Goal: Task Accomplishment & Management: Manage account settings

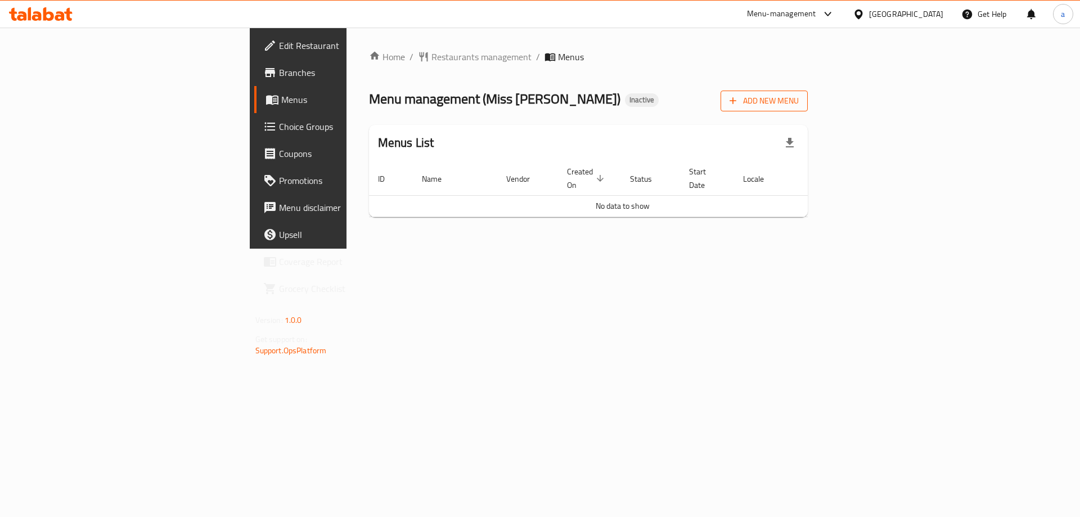
click at [799, 107] on span "Add New Menu" at bounding box center [764, 101] width 69 height 14
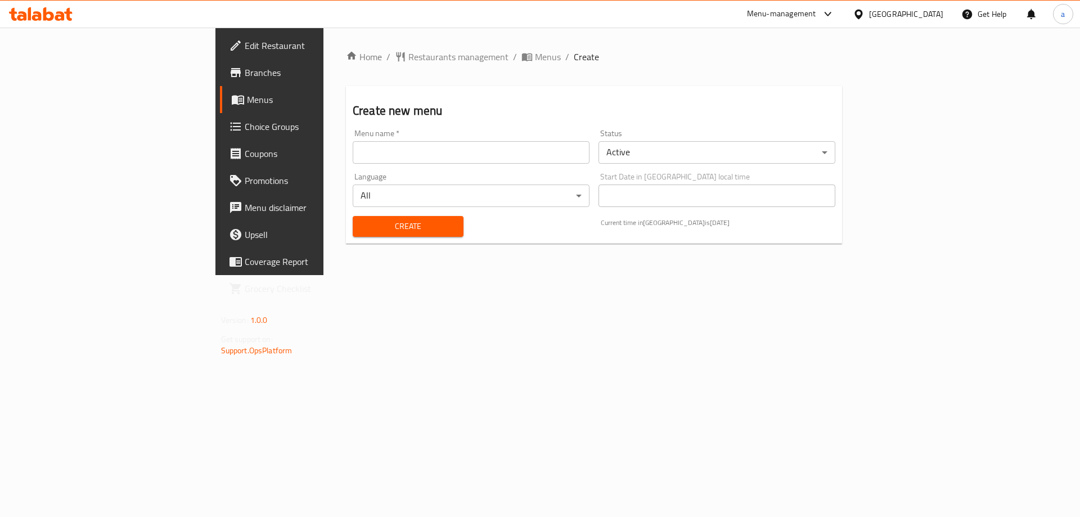
click at [419, 155] on input "text" at bounding box center [471, 152] width 237 height 22
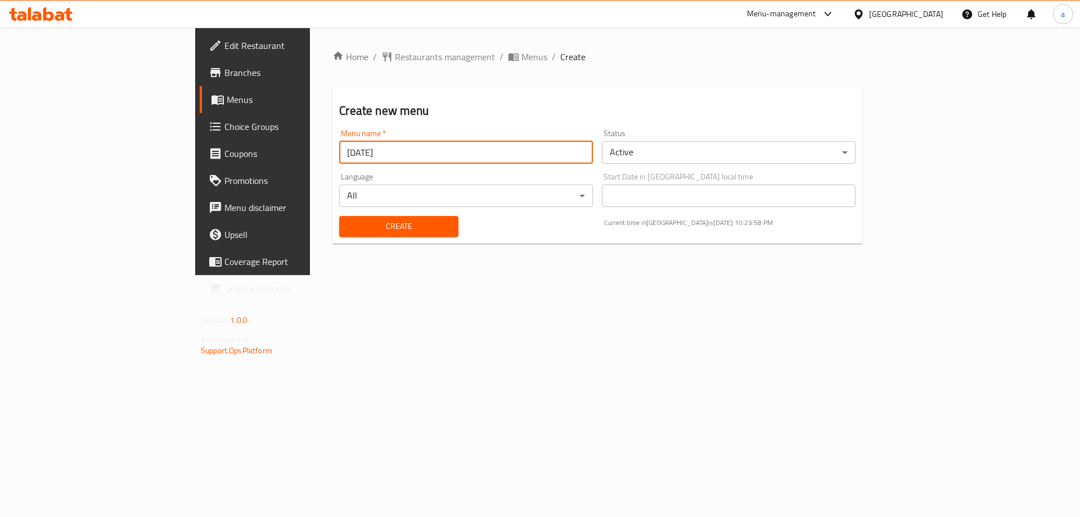
type input "[DATE]"
click at [339, 216] on button "Create" at bounding box center [398, 226] width 119 height 21
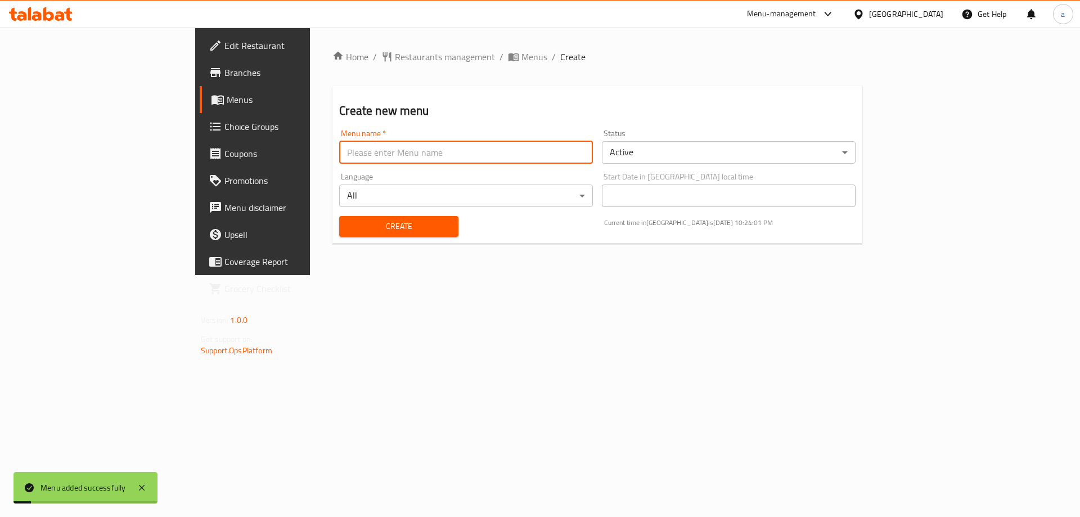
click at [227, 101] on span "Menus" at bounding box center [297, 99] width 140 height 13
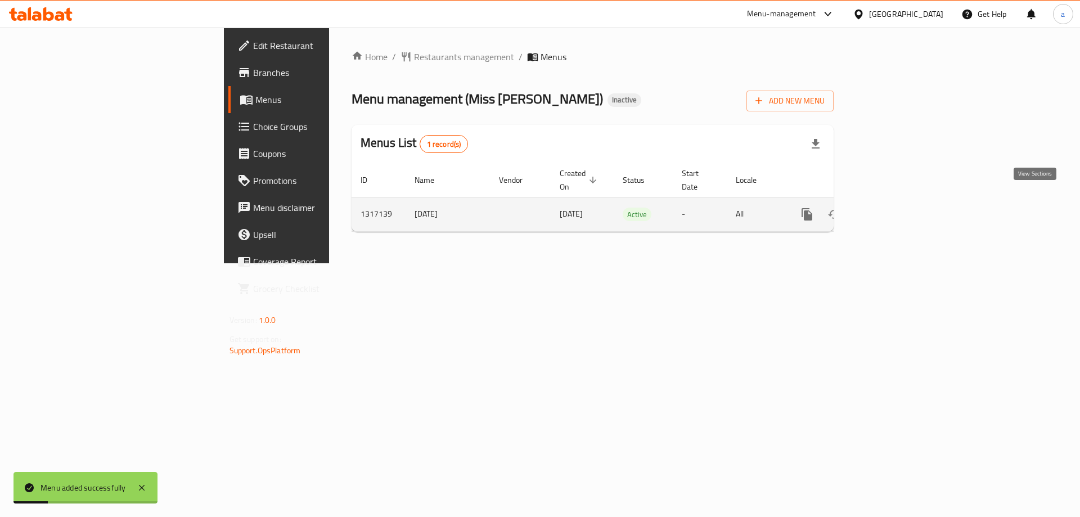
click at [893, 209] on icon "enhanced table" at bounding box center [888, 214] width 10 height 10
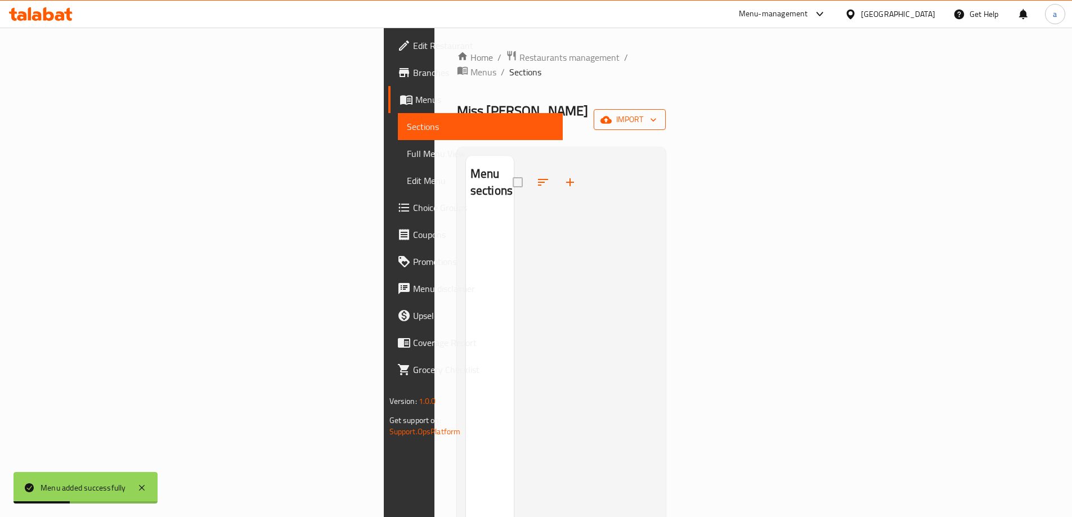
click at [656, 112] on span "import" at bounding box center [629, 119] width 54 height 14
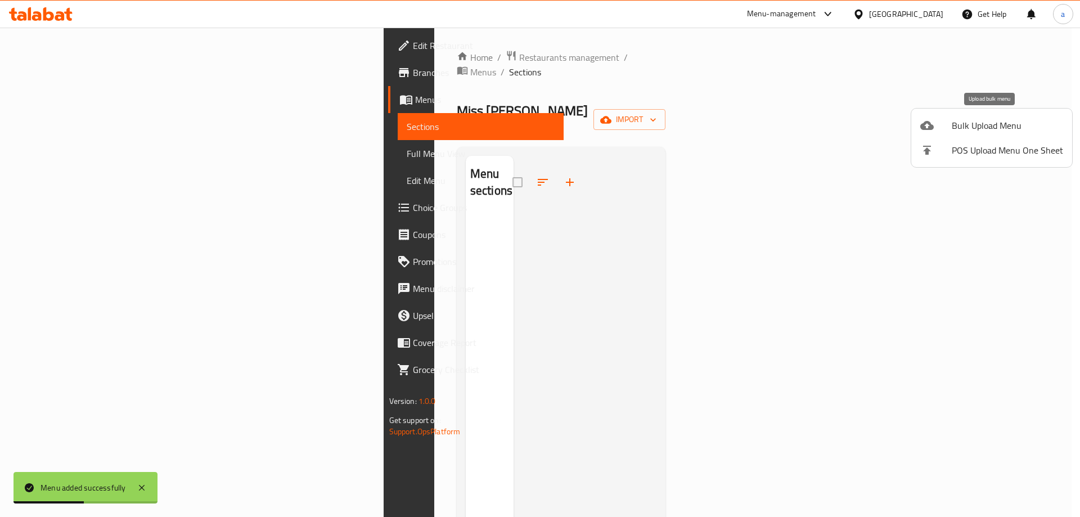
click at [939, 124] on div at bounding box center [935, 125] width 31 height 13
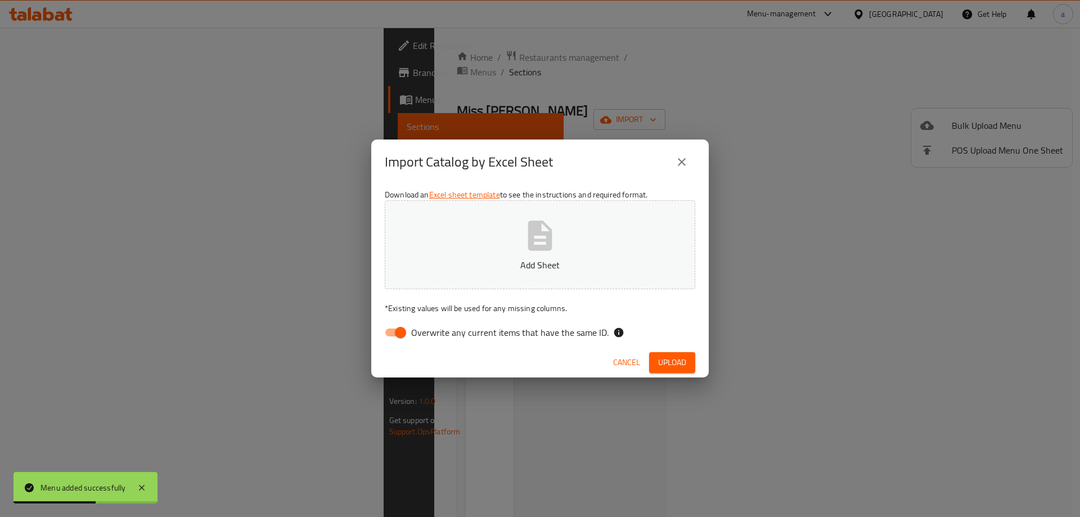
click at [529, 225] on icon "button" at bounding box center [540, 235] width 24 height 30
click at [389, 328] on input "Overwrite any current items that have the same ID." at bounding box center [400, 332] width 64 height 21
checkbox input "false"
click at [665, 362] on span "Upload" at bounding box center [672, 362] width 28 height 14
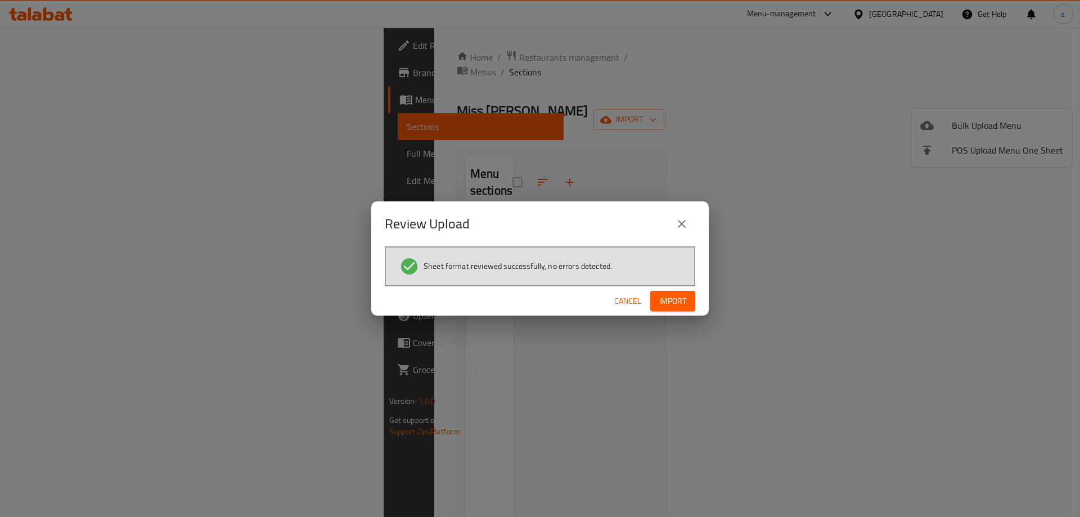
click at [671, 305] on span "Import" at bounding box center [672, 301] width 27 height 14
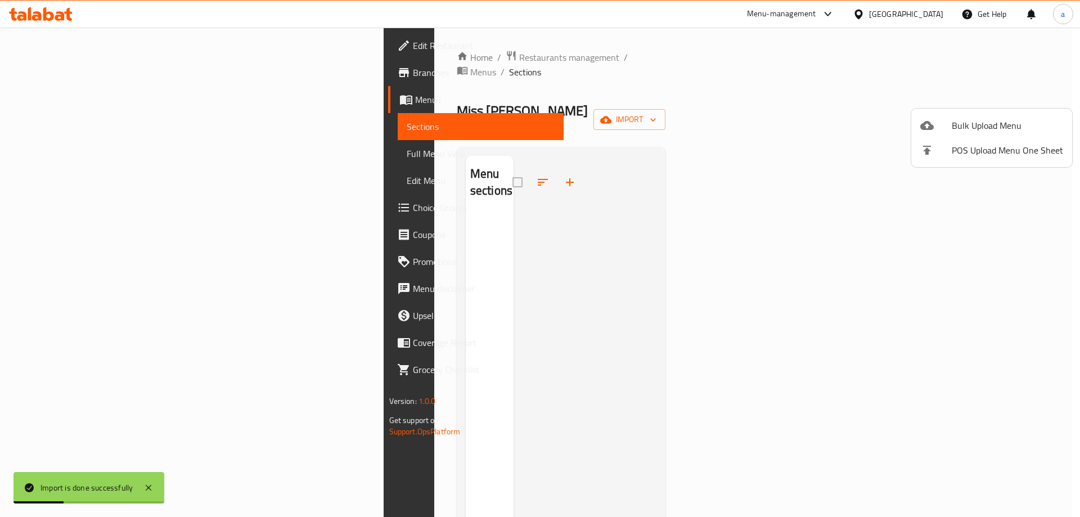
click at [65, 153] on div at bounding box center [540, 258] width 1080 height 517
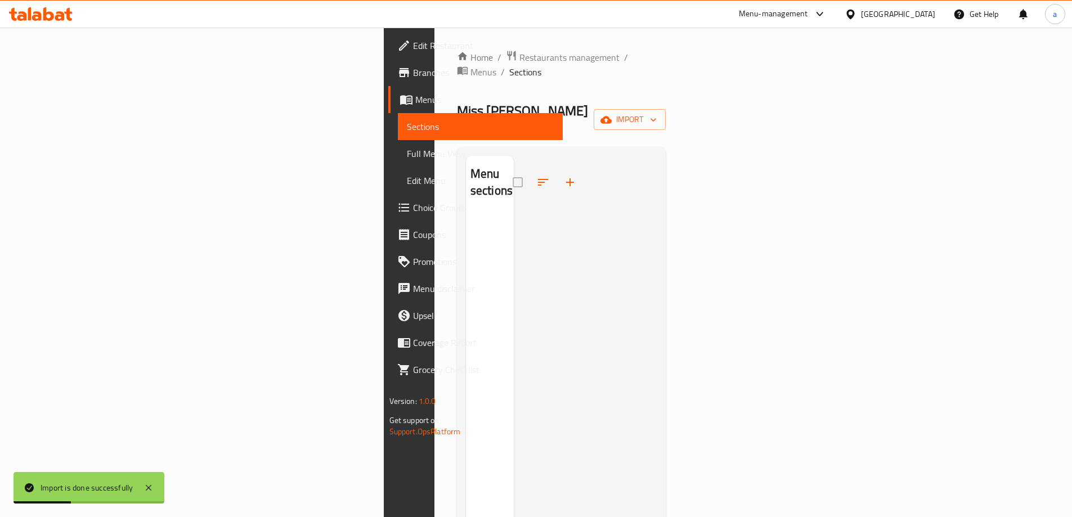
click at [407, 153] on span "Full Menu View" at bounding box center [480, 153] width 147 height 13
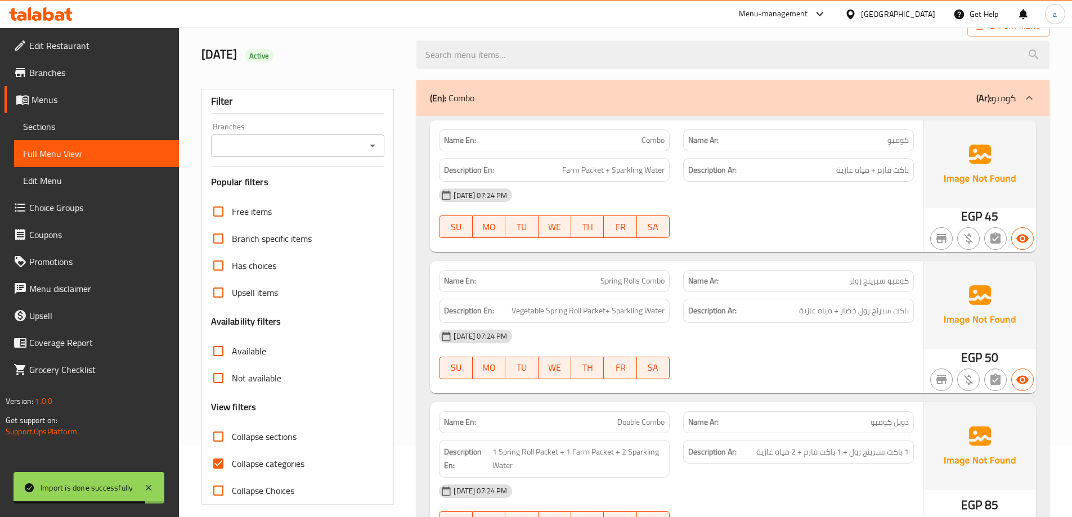
scroll to position [74, 0]
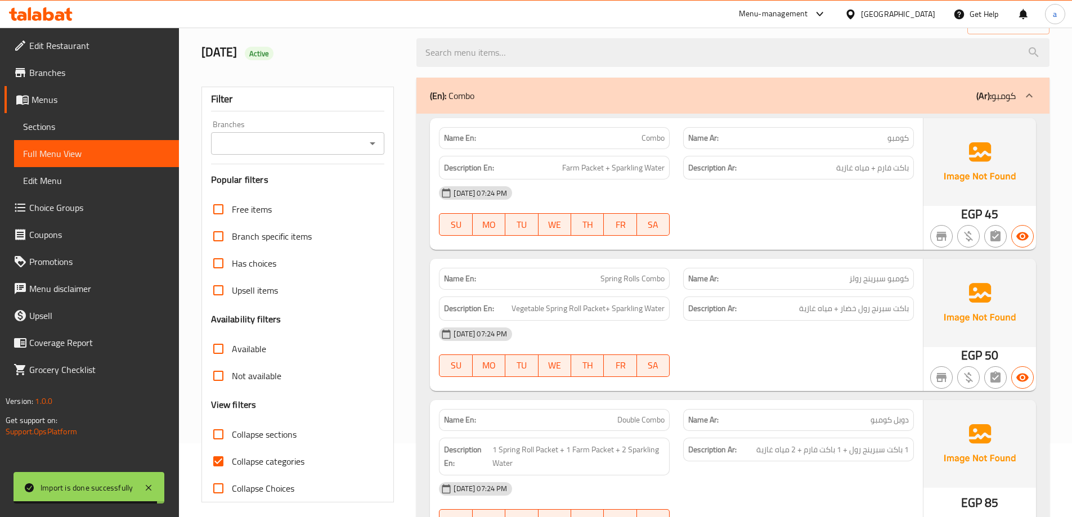
click at [222, 460] on input "Collapse categories" at bounding box center [218, 461] width 27 height 27
checkbox input "false"
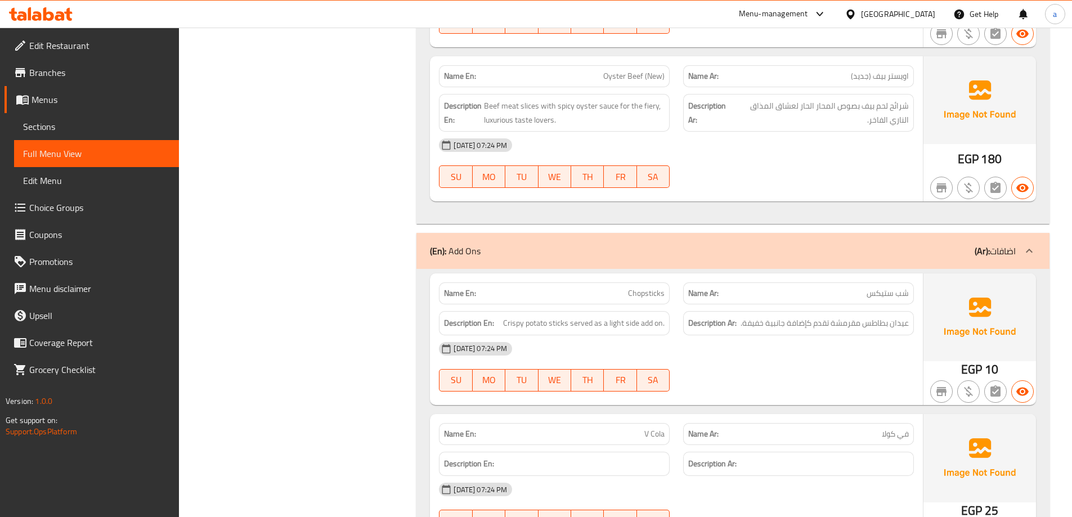
scroll to position [5049, 0]
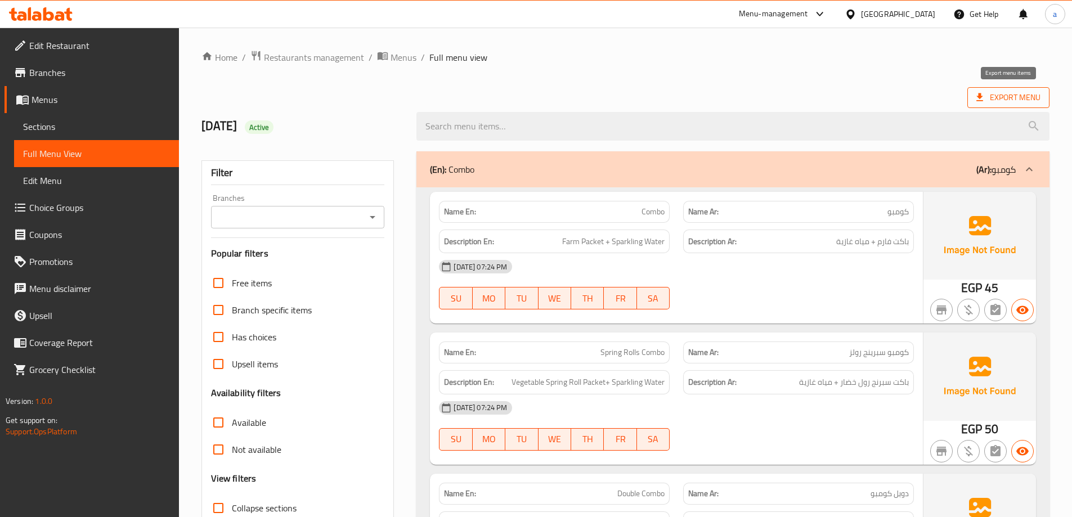
click at [1002, 102] on span "Export Menu" at bounding box center [1008, 98] width 64 height 14
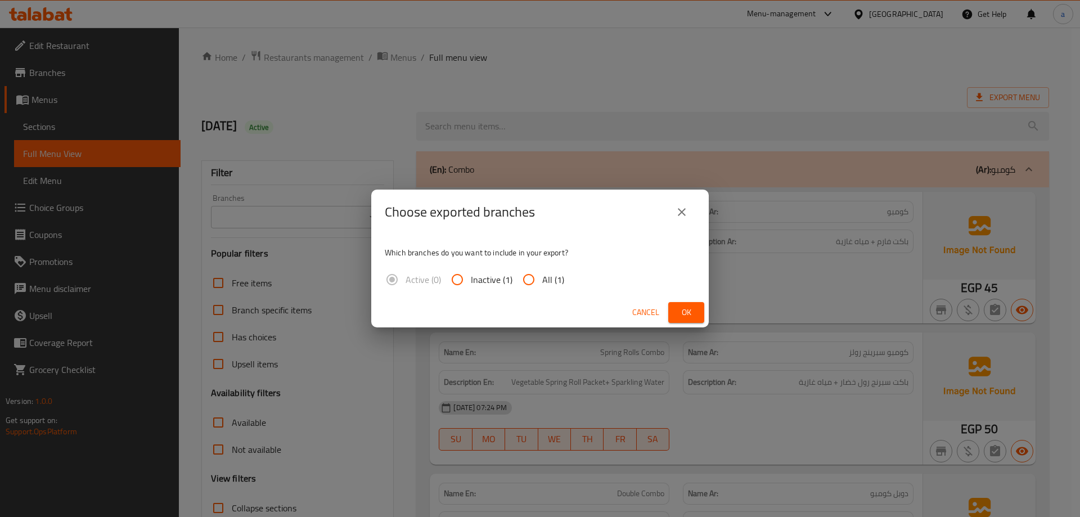
click at [546, 285] on span "All (1)" at bounding box center [553, 279] width 22 height 13
click at [542, 285] on input "All (1)" at bounding box center [528, 279] width 27 height 27
radio input "true"
click at [685, 313] on span "Ok" at bounding box center [686, 312] width 18 height 14
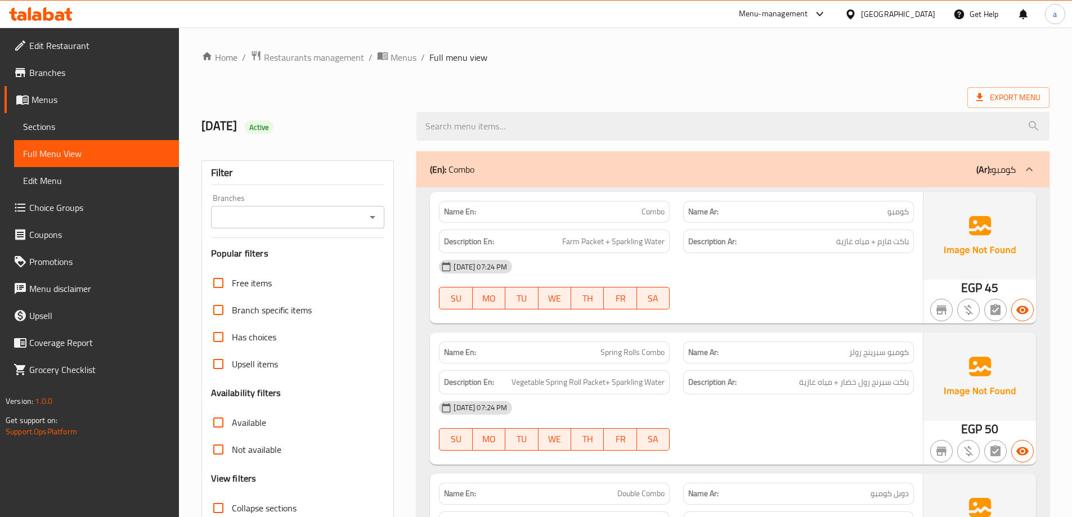
click at [58, 55] on link "Edit Restaurant" at bounding box center [91, 45] width 174 height 27
